Goal: Entertainment & Leisure: Consume media (video, audio)

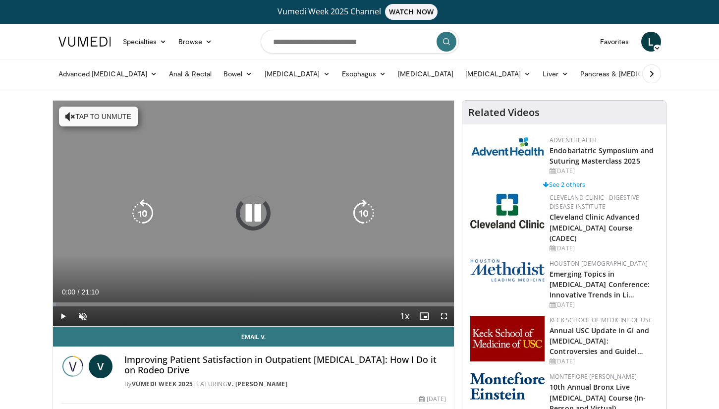
click at [121, 132] on div "10 seconds Tap to unmute" at bounding box center [253, 213] width 401 height 225
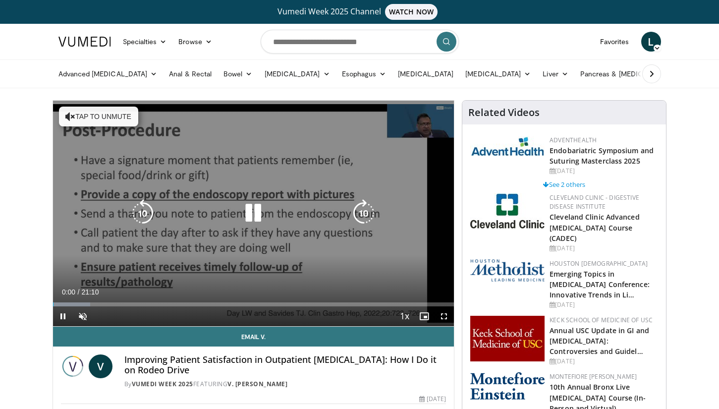
click at [118, 122] on button "Tap to unmute" at bounding box center [98, 117] width 79 height 20
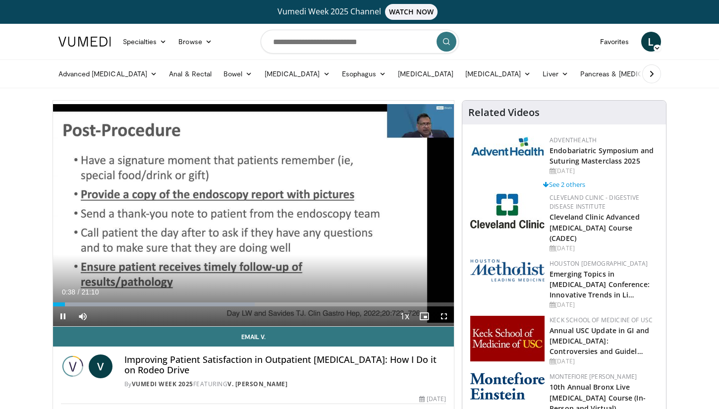
click at [447, 319] on span "Video Player" at bounding box center [444, 316] width 20 height 20
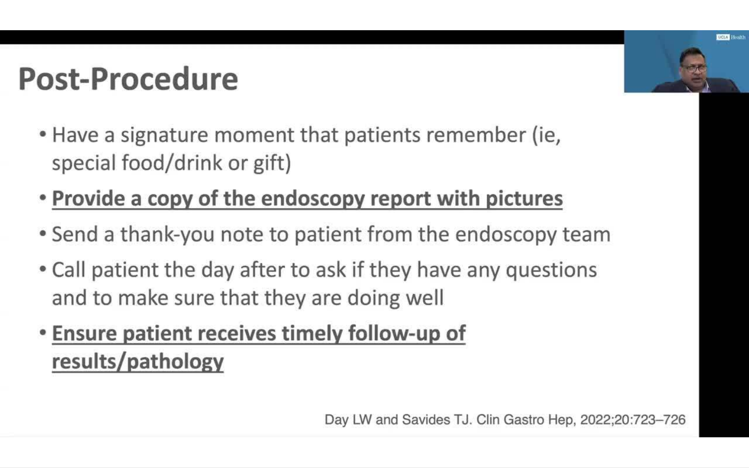
click at [683, 400] on div "10 seconds Tap to unmute" at bounding box center [374, 234] width 749 height 468
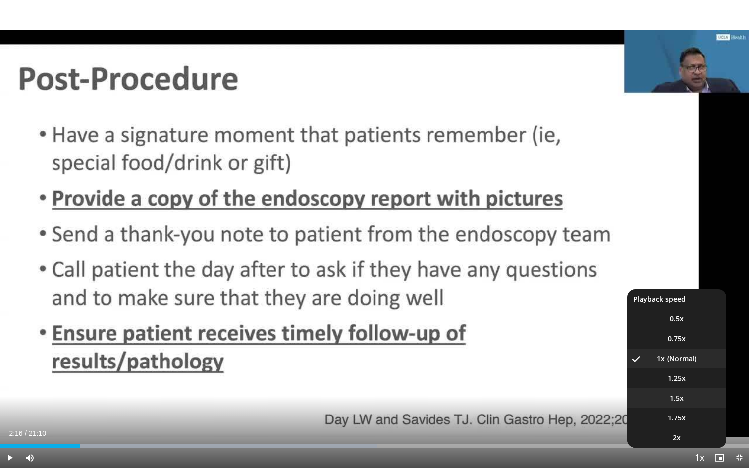
click at [673, 398] on span "1.5x" at bounding box center [677, 398] width 14 height 10
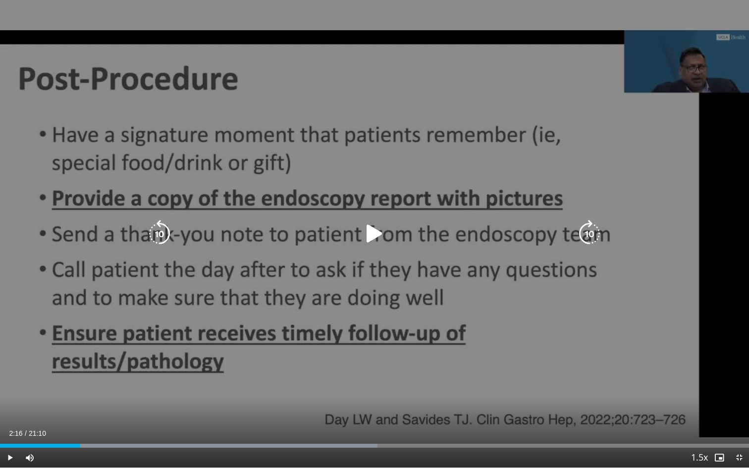
click at [375, 287] on div "10 seconds Tap to unmute" at bounding box center [374, 234] width 749 height 468
click at [592, 235] on icon "Video Player" at bounding box center [590, 234] width 28 height 28
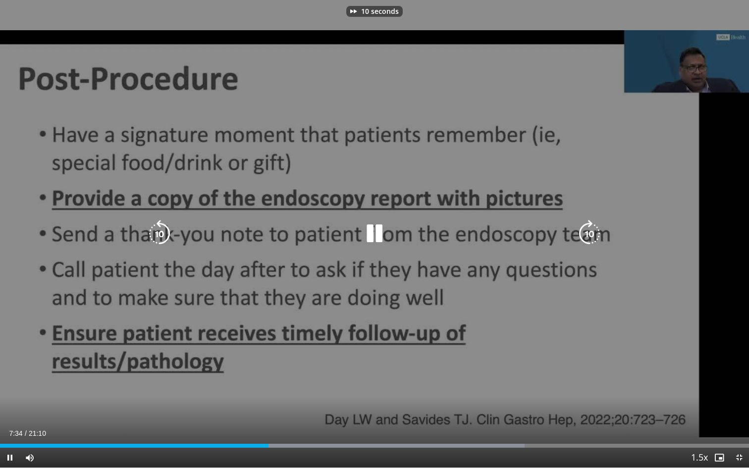
click at [592, 235] on icon "Video Player" at bounding box center [590, 234] width 28 height 28
click at [583, 233] on icon "Video Player" at bounding box center [590, 234] width 28 height 28
click at [591, 234] on icon "Video Player" at bounding box center [590, 234] width 28 height 28
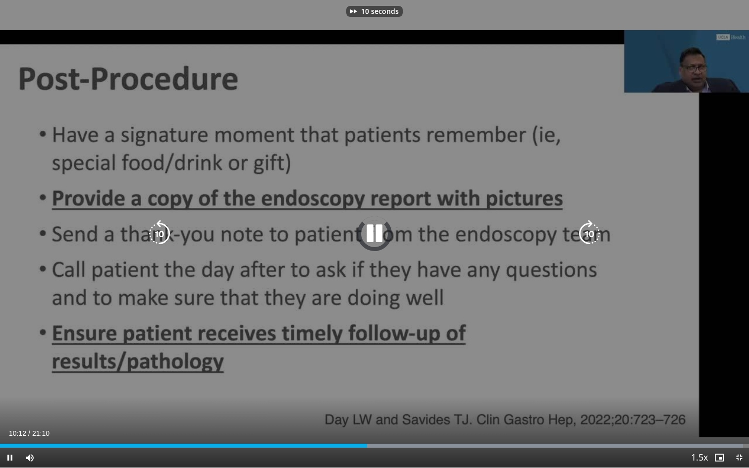
click at [591, 234] on icon "Video Player" at bounding box center [590, 234] width 28 height 28
click at [590, 237] on icon "Video Player" at bounding box center [590, 234] width 28 height 28
click at [588, 226] on icon "Video Player" at bounding box center [590, 234] width 28 height 28
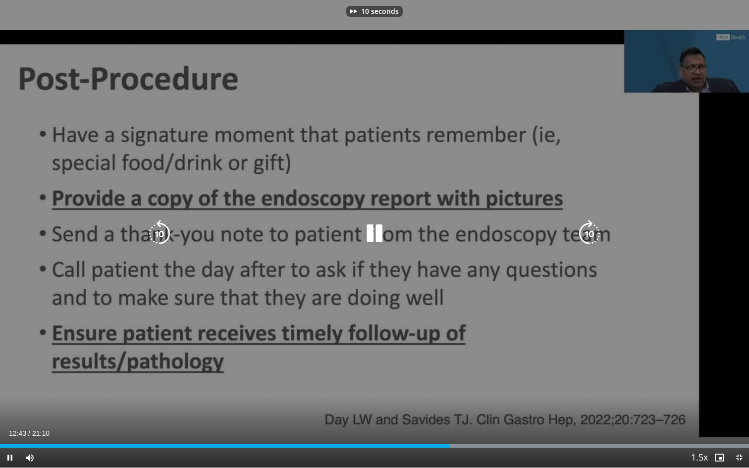
click at [588, 226] on icon "Video Player" at bounding box center [590, 234] width 28 height 28
click at [589, 231] on icon "Video Player" at bounding box center [590, 234] width 28 height 28
click at [590, 234] on icon "Video Player" at bounding box center [590, 234] width 28 height 28
click at [590, 233] on icon "Video Player" at bounding box center [590, 234] width 28 height 28
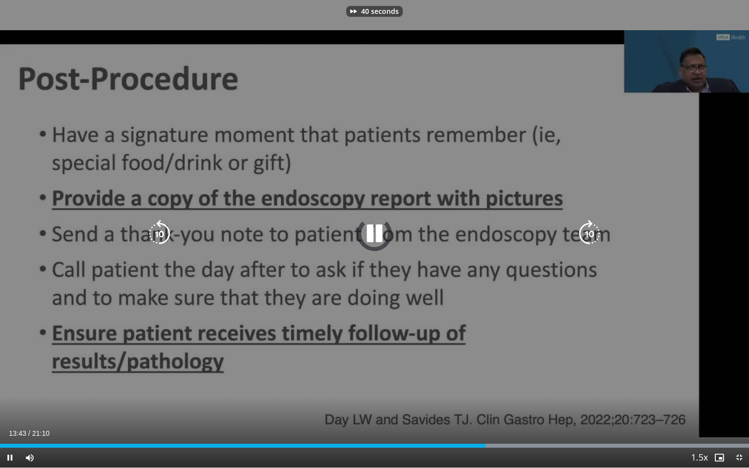
click at [590, 233] on icon "Video Player" at bounding box center [590, 234] width 28 height 28
click at [590, 234] on icon "Video Player" at bounding box center [590, 234] width 28 height 28
click at [597, 235] on icon "Video Player" at bounding box center [590, 234] width 28 height 28
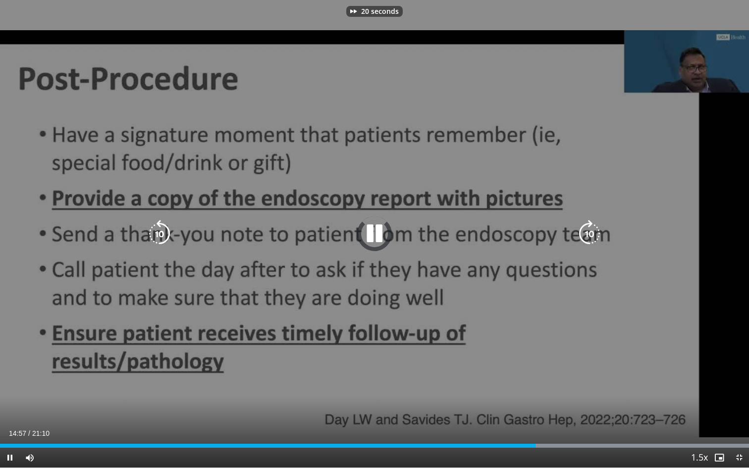
click at [597, 235] on icon "Video Player" at bounding box center [590, 234] width 28 height 28
click at [593, 238] on icon "Video Player" at bounding box center [590, 234] width 28 height 28
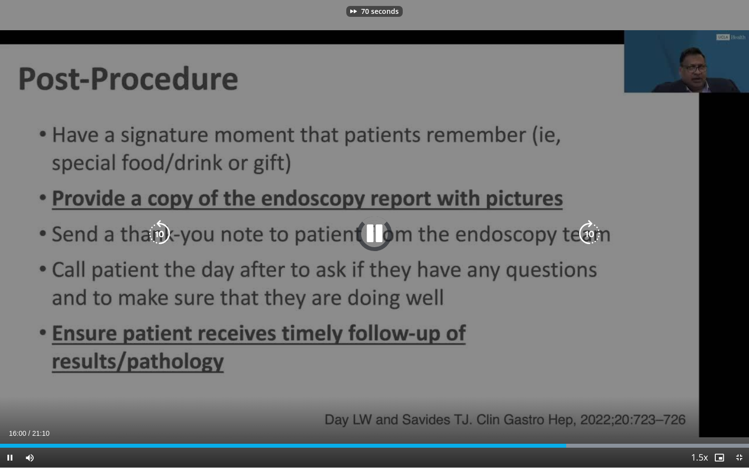
click at [593, 238] on icon "Video Player" at bounding box center [590, 234] width 28 height 28
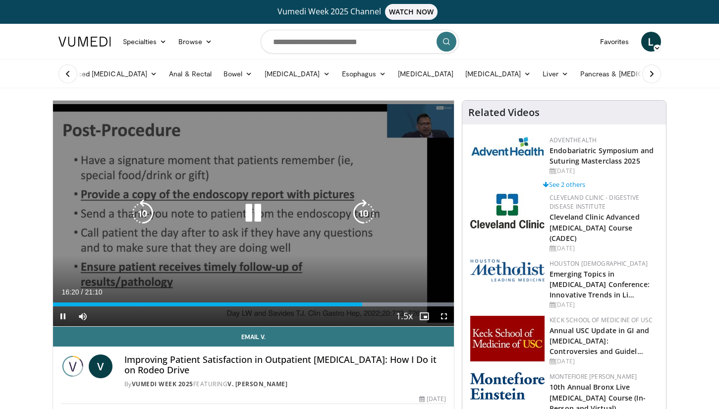
click at [259, 212] on icon "Video Player" at bounding box center [253, 213] width 28 height 28
